Goal: Task Accomplishment & Management: Complete application form

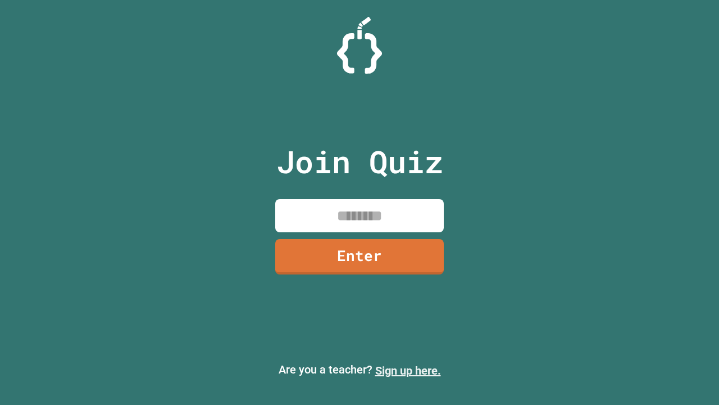
click at [408, 370] on link "Sign up here." at bounding box center [408, 370] width 66 height 13
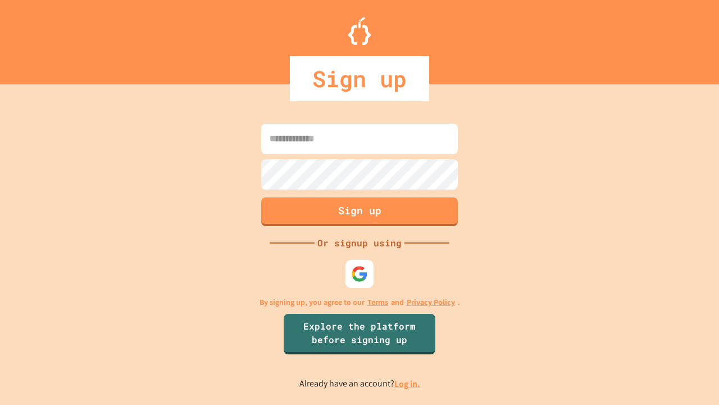
click at [408, 383] on link "Log in." at bounding box center [407, 384] width 26 height 12
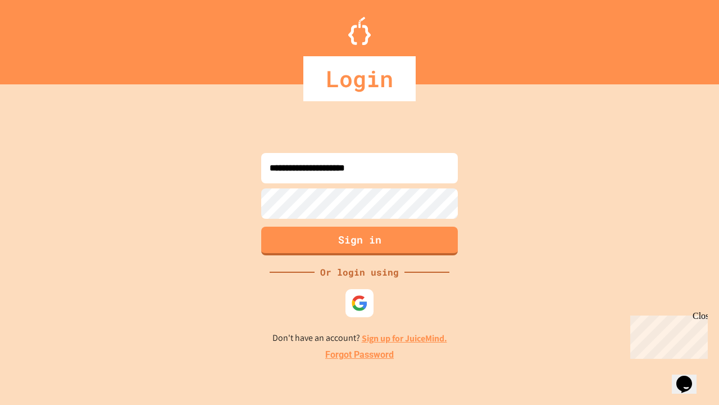
type input "**********"
